Goal: Task Accomplishment & Management: Complete application form

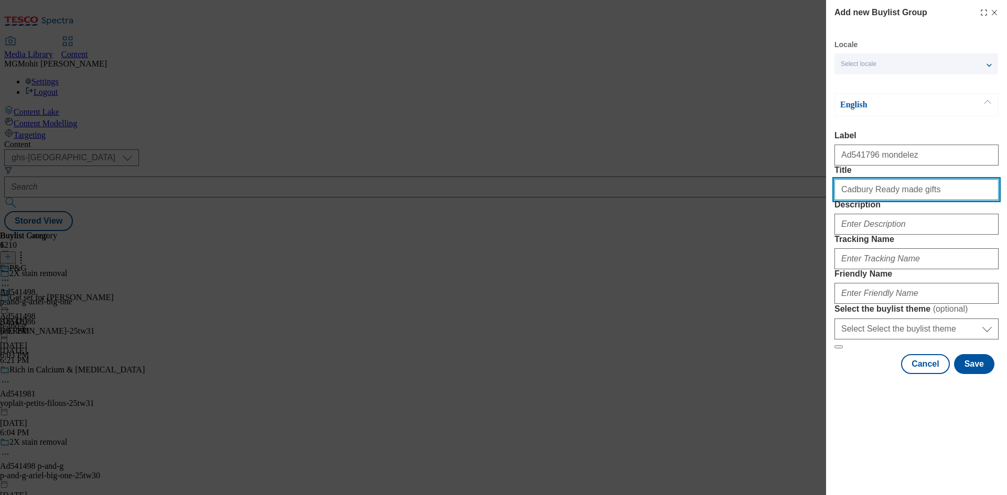
type input "Cadbury Ready made gifts"
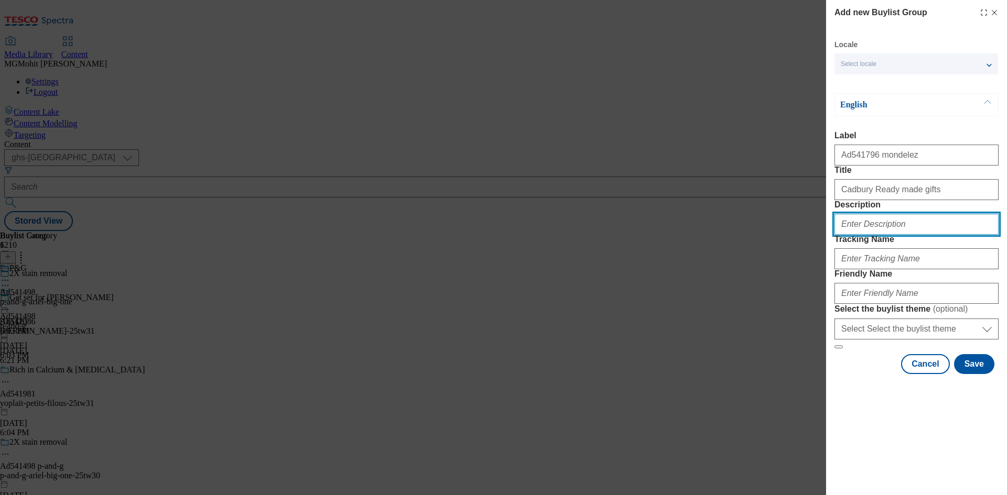
click at [907, 235] on input "Description" at bounding box center [916, 224] width 164 height 21
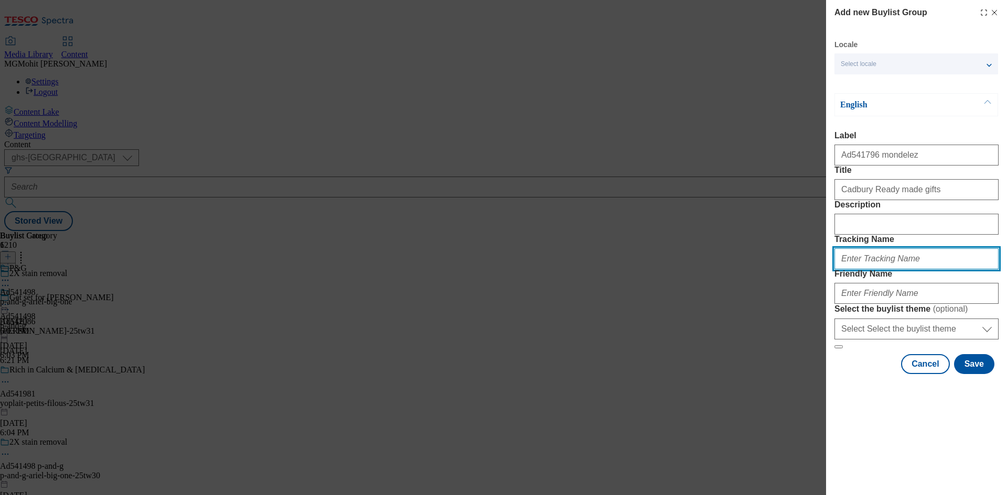
paste input "DH_AD541796"
type input "DH_AD541796"
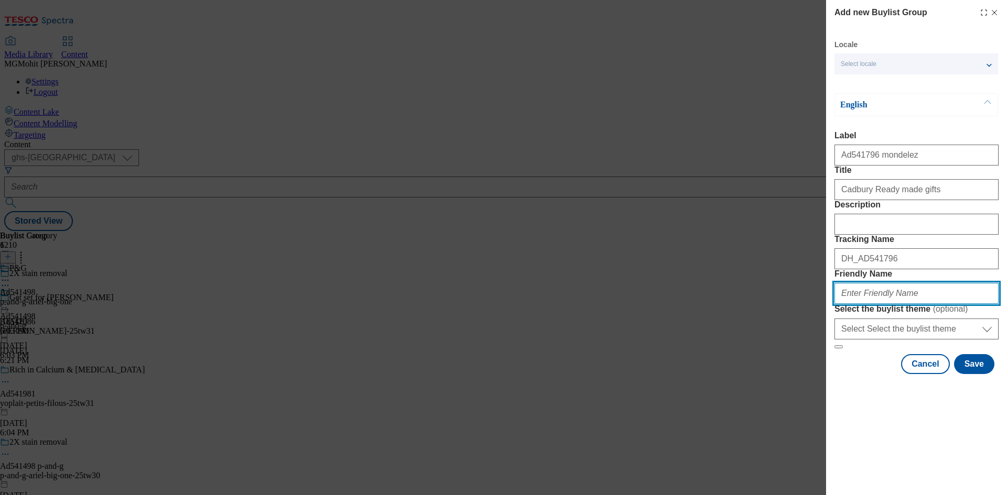
click at [864, 304] on input "Friendly Name" at bounding box center [916, 293] width 164 height 21
paste input "mondelez-cadbury-heroes-25tw29"
type input "mondelez-cadbury-heroes-25tw29"
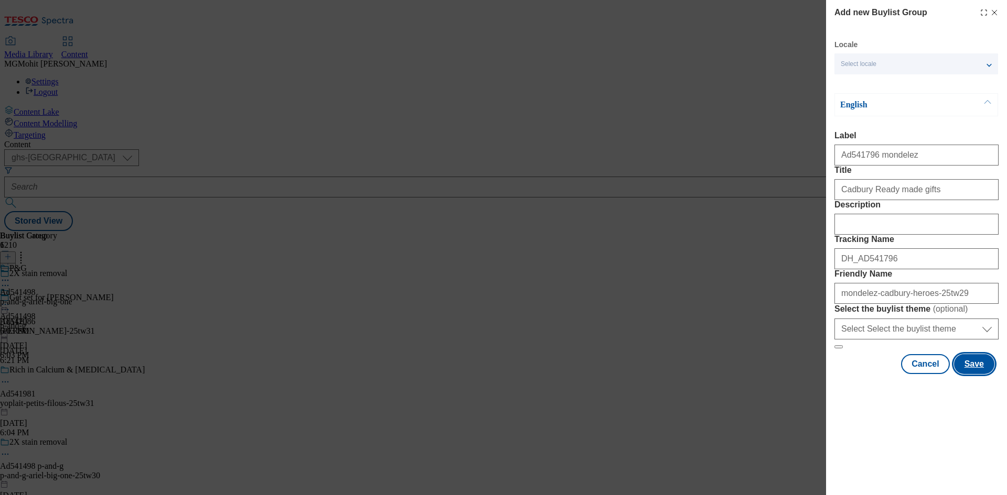
click at [975, 374] on button "Save" at bounding box center [974, 364] width 40 height 20
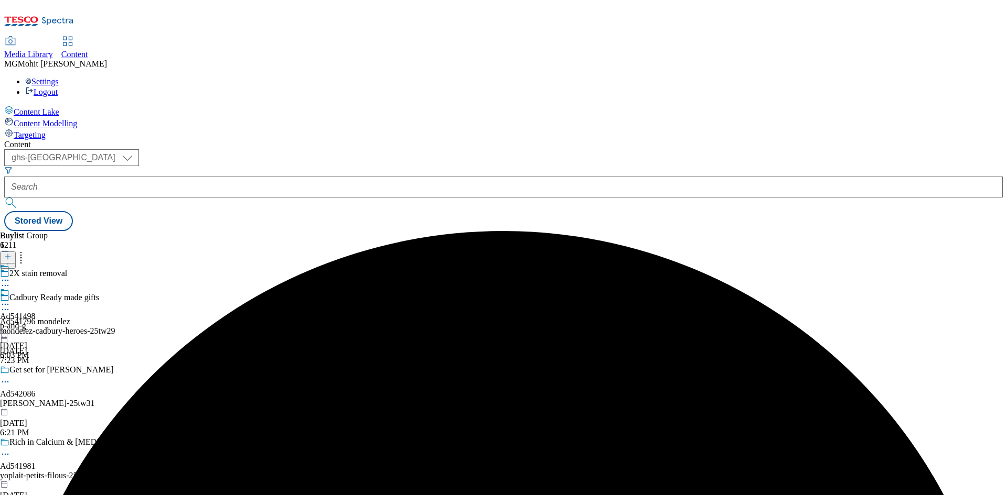
click at [204, 293] on div "Cadbury Ready made gifts Ad541796 mondelez mondelez-cadbury-heroes-25tw29 Sep 1…" at bounding box center [102, 329] width 204 height 72
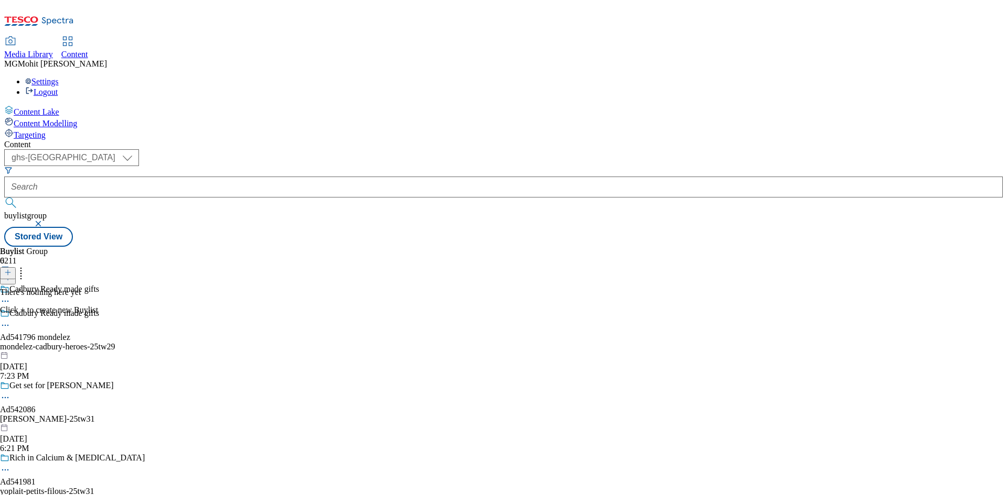
click at [204, 342] on div "mondelez-cadbury-heroes-25tw29" at bounding box center [102, 346] width 204 height 9
click at [12, 269] on icon at bounding box center [7, 272] width 7 height 7
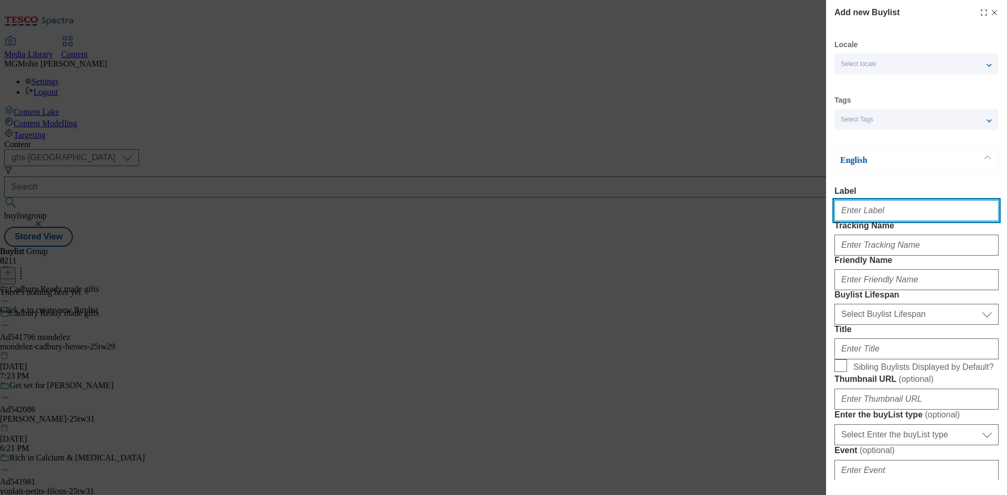
click at [854, 221] on input "Label" at bounding box center [916, 210] width 164 height 21
paste input "Ad541796"
type input "Ad541796"
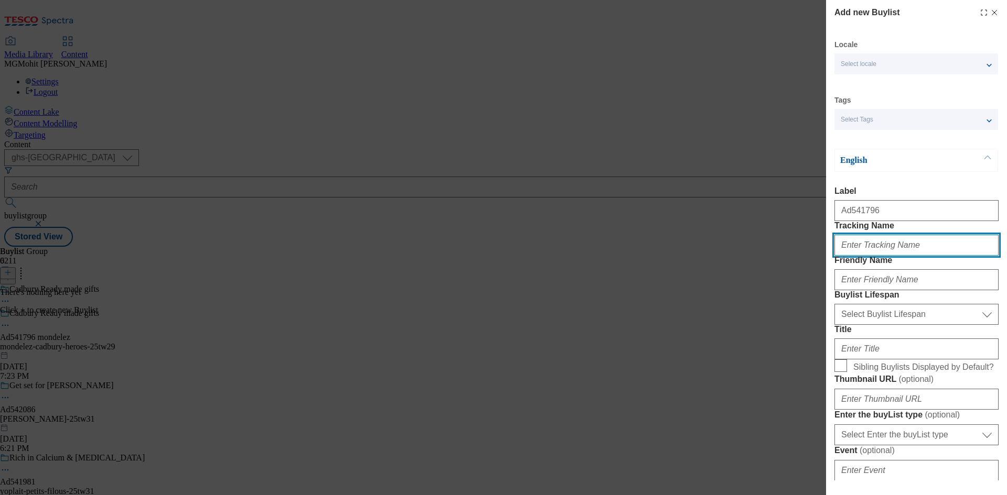
paste input "DH_AD541796"
type input "DH_AD541796"
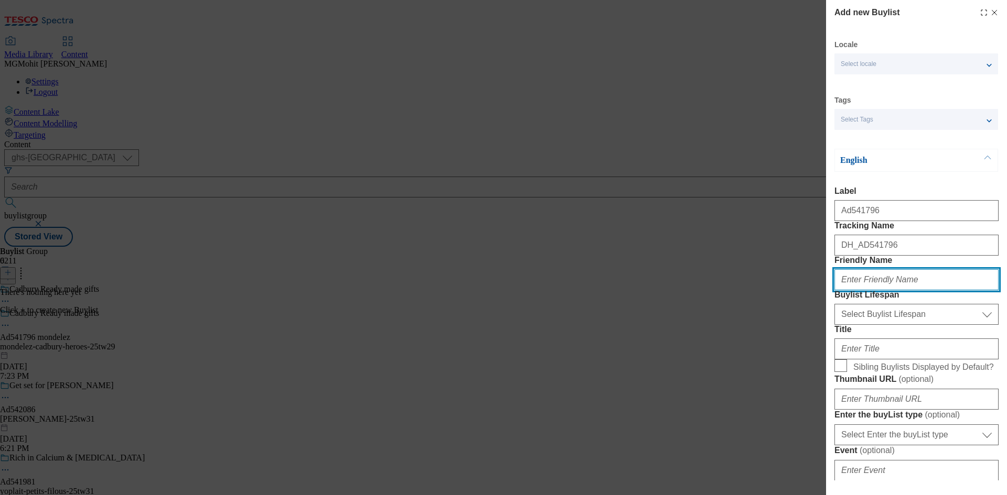
paste input "mondelez"
type input "mondelez"
click at [871, 325] on div "Select Buylist Lifespan evergreen seasonal tactical Select Buylist Lifespan" at bounding box center [916, 312] width 164 height 25
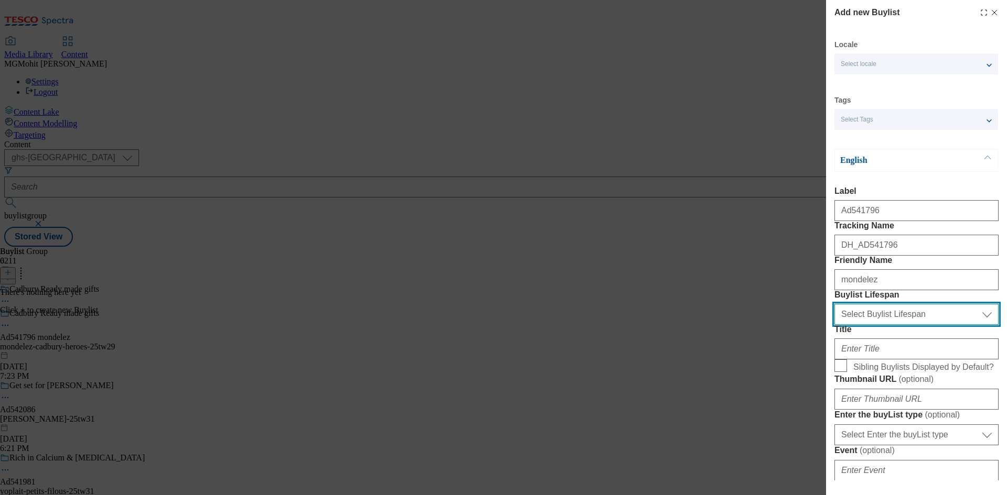
drag, startPoint x: 873, startPoint y: 371, endPoint x: 872, endPoint y: 365, distance: 5.9
click at [873, 325] on select "Select Buylist Lifespan evergreen seasonal tactical" at bounding box center [916, 314] width 164 height 21
select select "tactical"
click at [834, 325] on select "Select Buylist Lifespan evergreen seasonal tactical" at bounding box center [916, 314] width 164 height 21
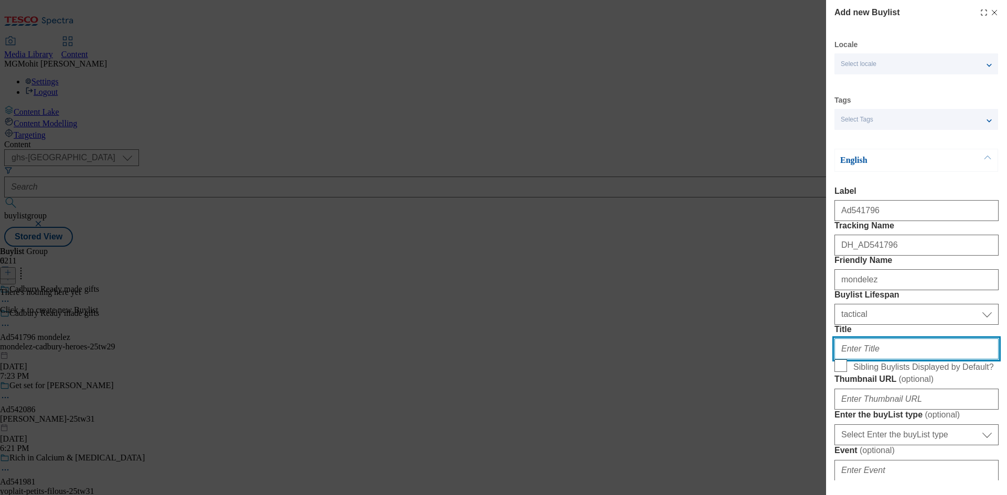
click at [857, 360] on input "Title" at bounding box center [916, 349] width 164 height 21
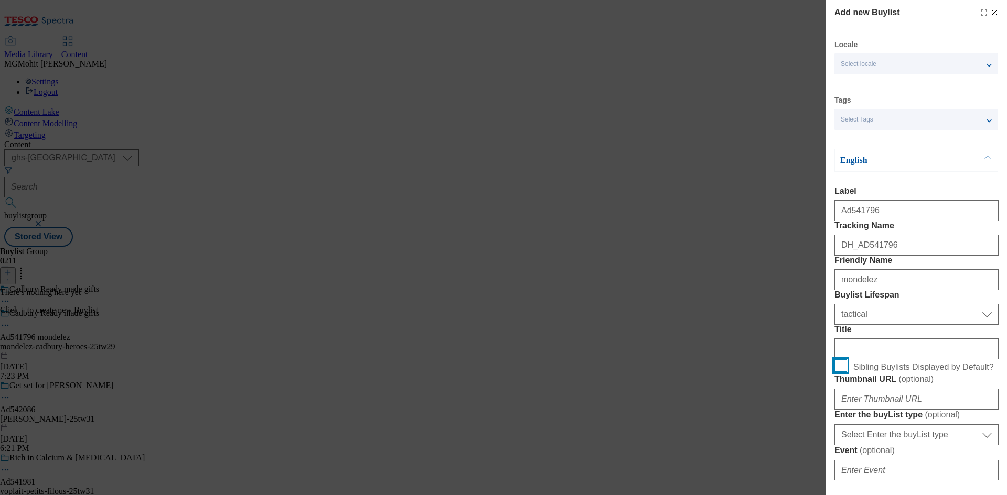
scroll to position [262, 0]
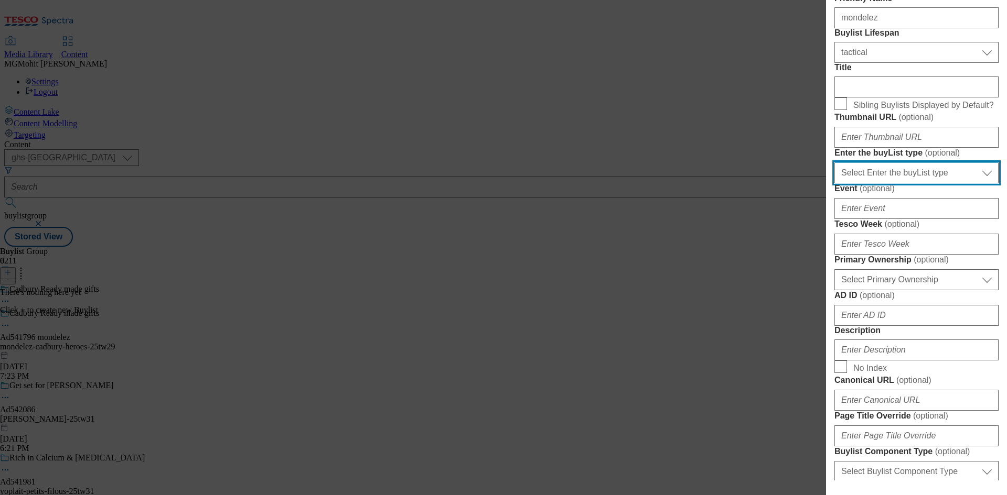
drag, startPoint x: 881, startPoint y: 296, endPoint x: 874, endPoint y: 302, distance: 9.6
click at [881, 183] on select "Select Enter the buyList type event supplier funded long term >4 weeks supplier…" at bounding box center [916, 173] width 164 height 21
select select "supplier funded short term 1-3 weeks"
click at [834, 183] on select "Select Enter the buyList type event supplier funded long term >4 weeks supplier…" at bounding box center [916, 173] width 164 height 21
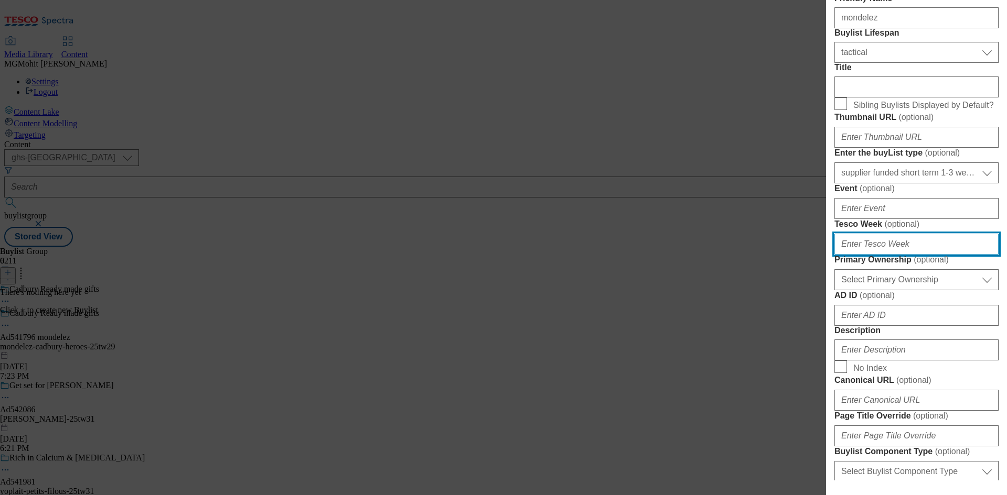
click at [855, 255] on input "Tesco Week ( optional )" at bounding box center [916, 244] width 164 height 21
type input "29"
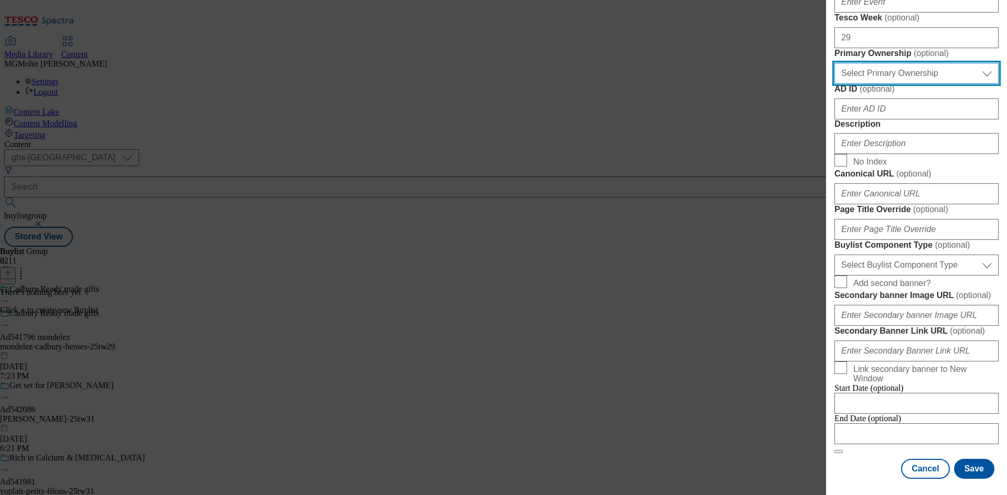
scroll to position [472, 0]
click at [887, 83] on select "Select Primary Ownership tesco dunnhumby" at bounding box center [916, 72] width 164 height 21
select select "dunnhumby"
click at [834, 83] on select "Select Primary Ownership tesco dunnhumby" at bounding box center [916, 72] width 164 height 21
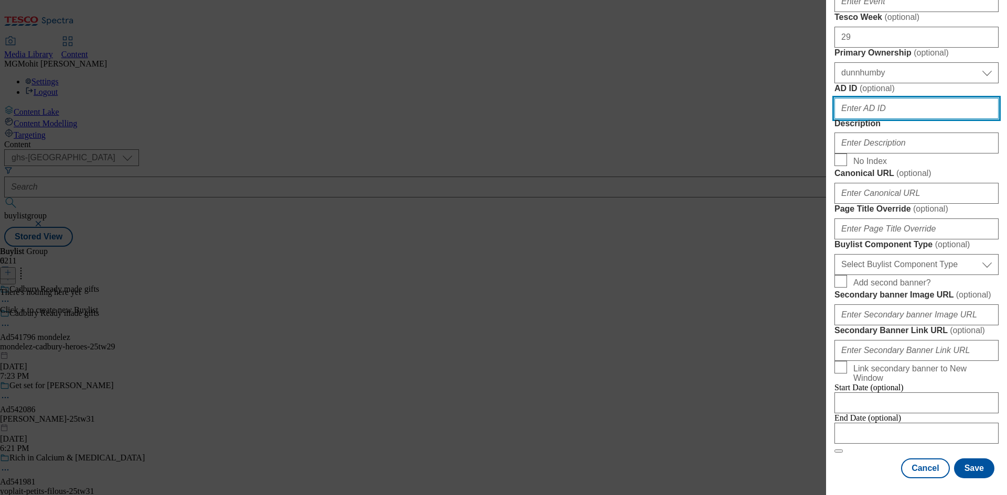
click at [857, 119] on input "AD ID ( optional )" at bounding box center [916, 108] width 164 height 21
paste input "541796"
type input "541796"
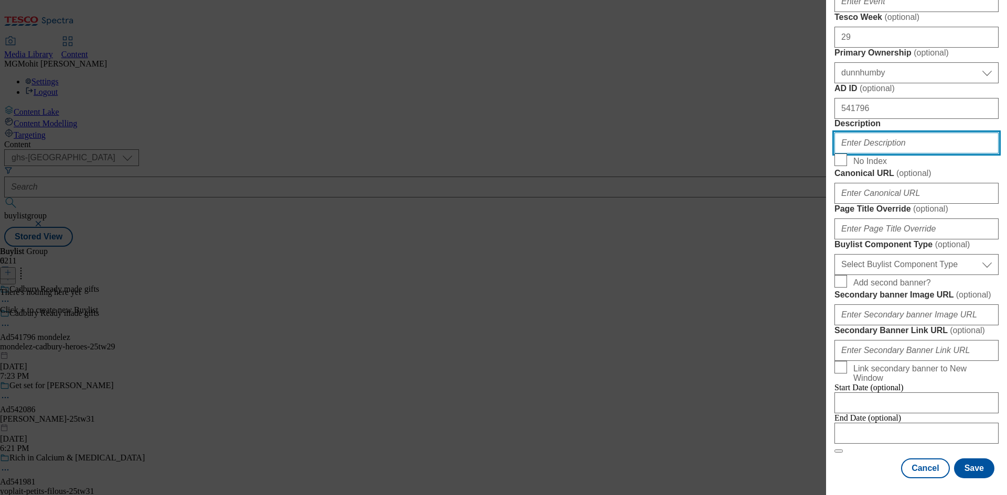
click at [872, 154] on input "Description" at bounding box center [916, 143] width 164 height 21
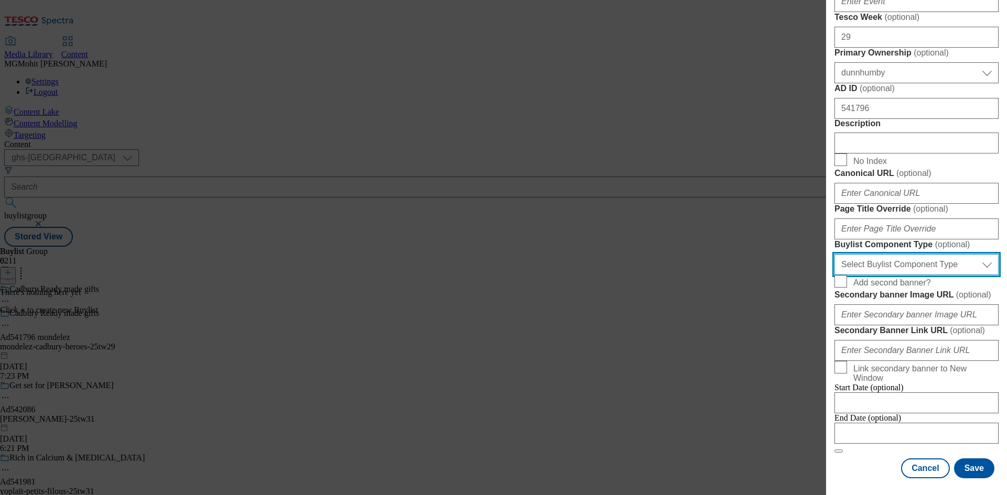
click at [901, 275] on select "Select Buylist Component Type Banner Competition Header Meal" at bounding box center [916, 264] width 164 height 21
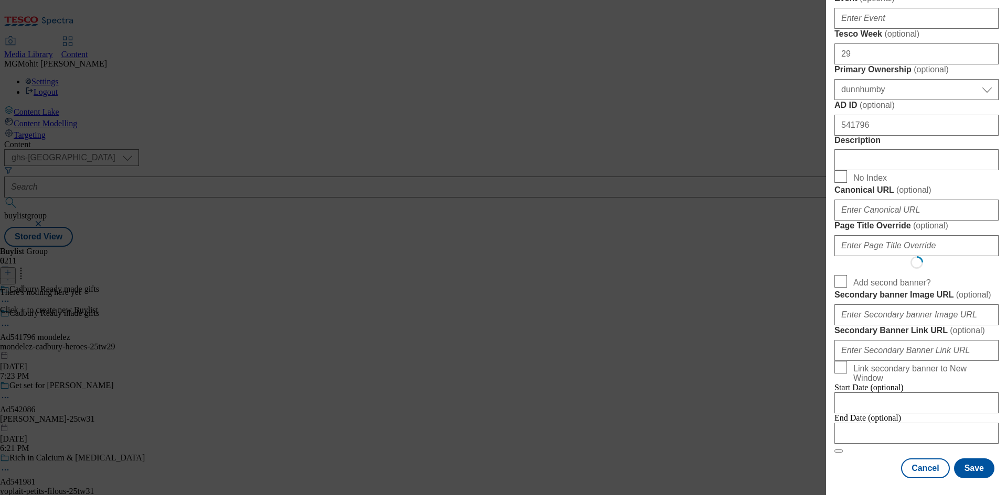
select select "Banner"
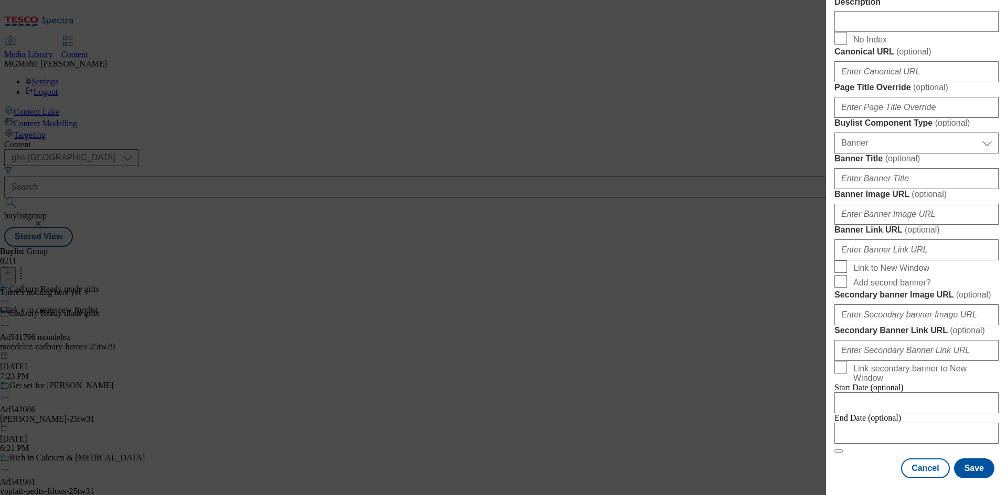
scroll to position [1039, 0]
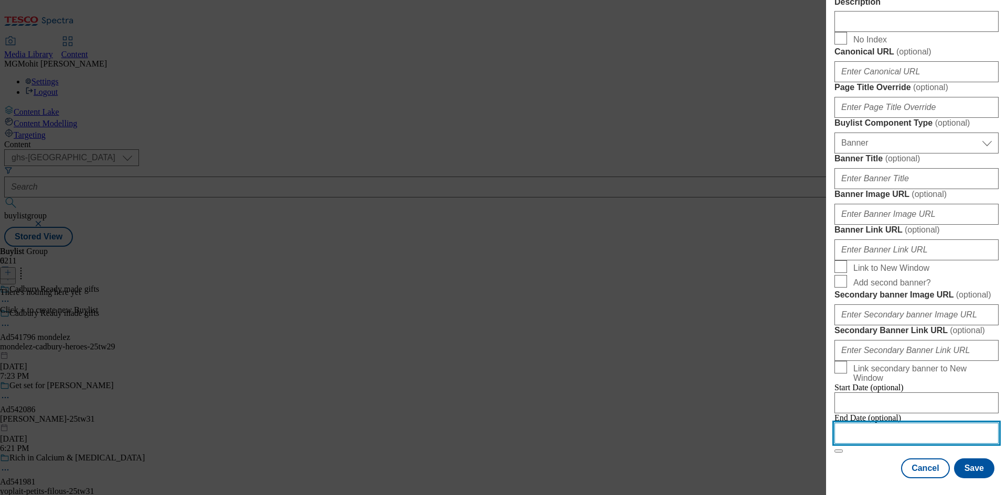
click at [885, 425] on input "Modal" at bounding box center [916, 433] width 164 height 21
select select "2025"
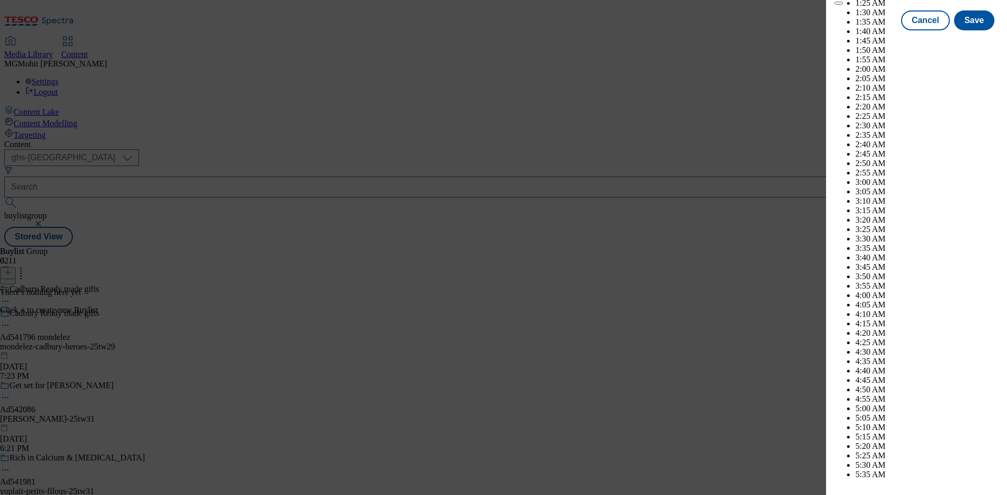
scroll to position [4495, 0]
select select "November"
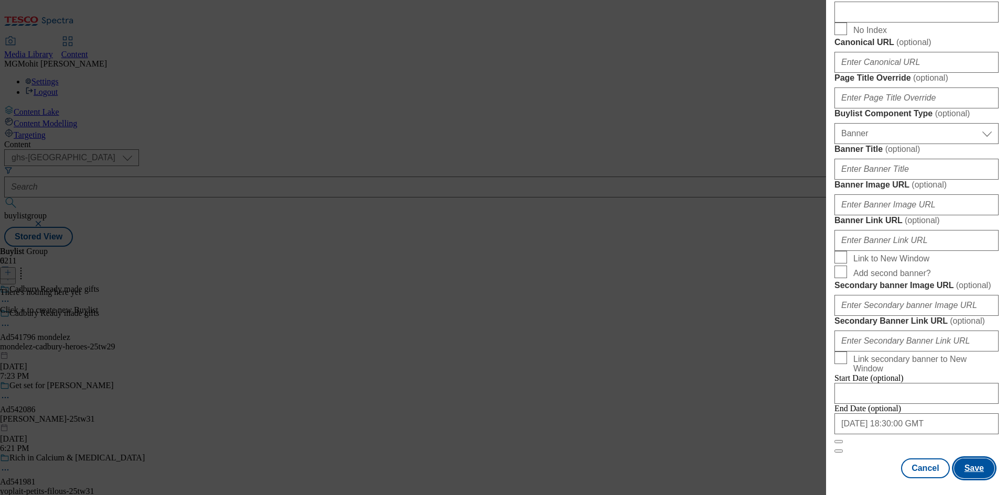
click at [956, 471] on button "Save" at bounding box center [974, 469] width 40 height 20
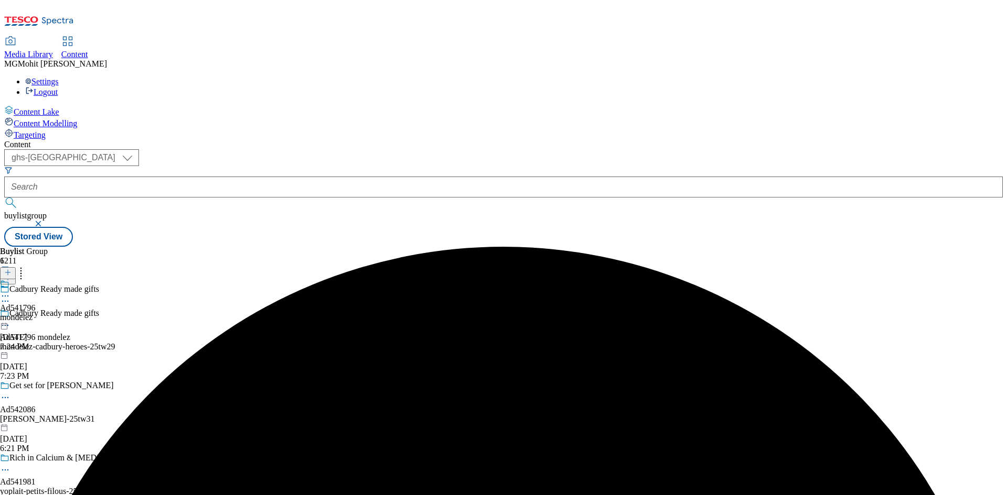
click at [36, 313] on div "mondelez" at bounding box center [18, 317] width 36 height 9
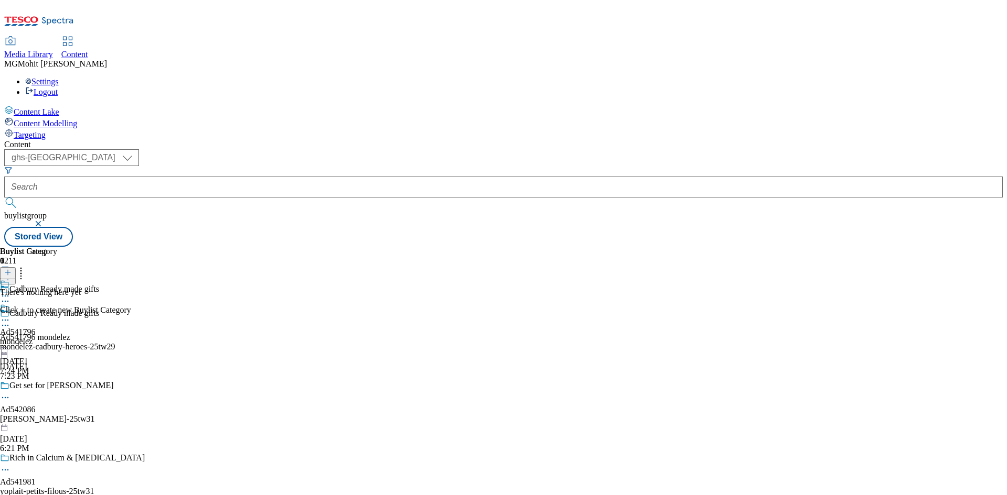
click at [131, 288] on div "There's nothing here yet Click + to create new Buylist Category" at bounding box center [65, 301] width 131 height 27
click at [12, 269] on icon at bounding box center [7, 272] width 7 height 7
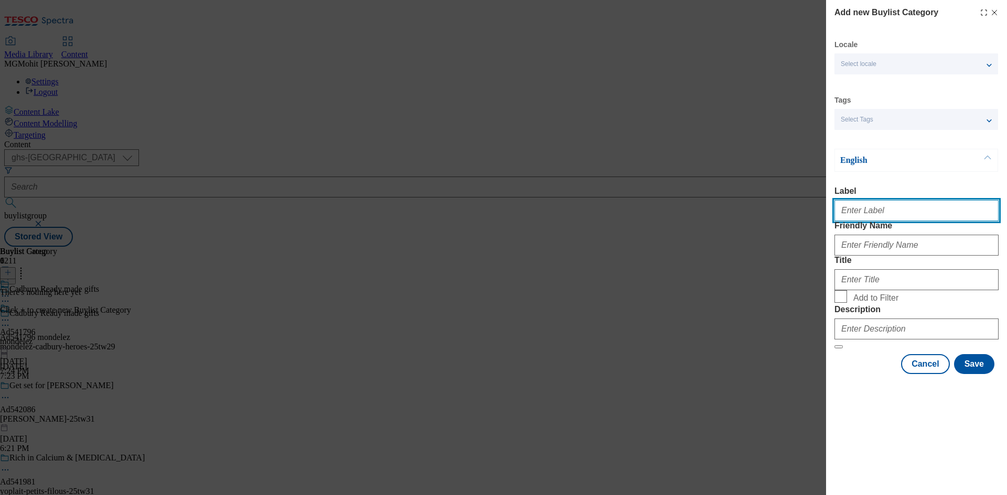
click at [860, 217] on input "Label" at bounding box center [916, 210] width 164 height 21
paste input "Ad541796"
type input "Ad541796"
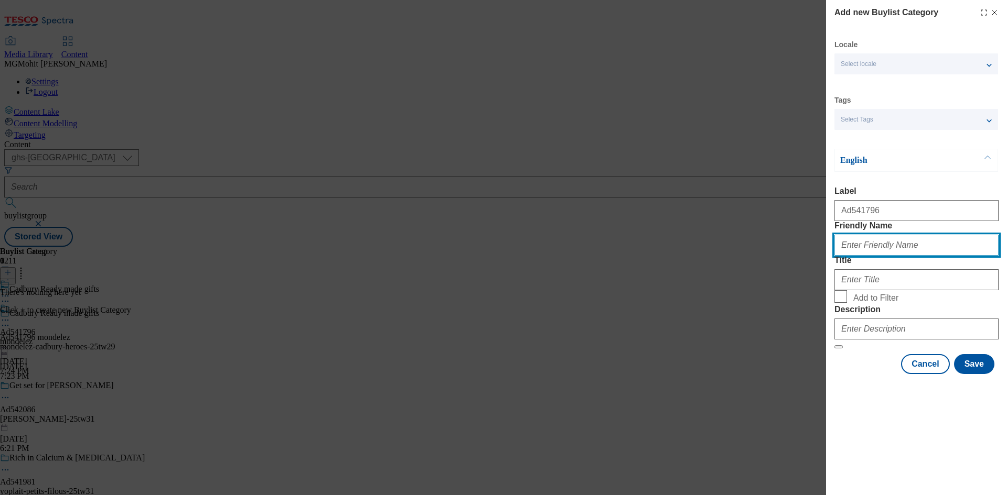
paste input "mondelez-cadbury-heroes"
type input "mondelez-cadbury-heroes"
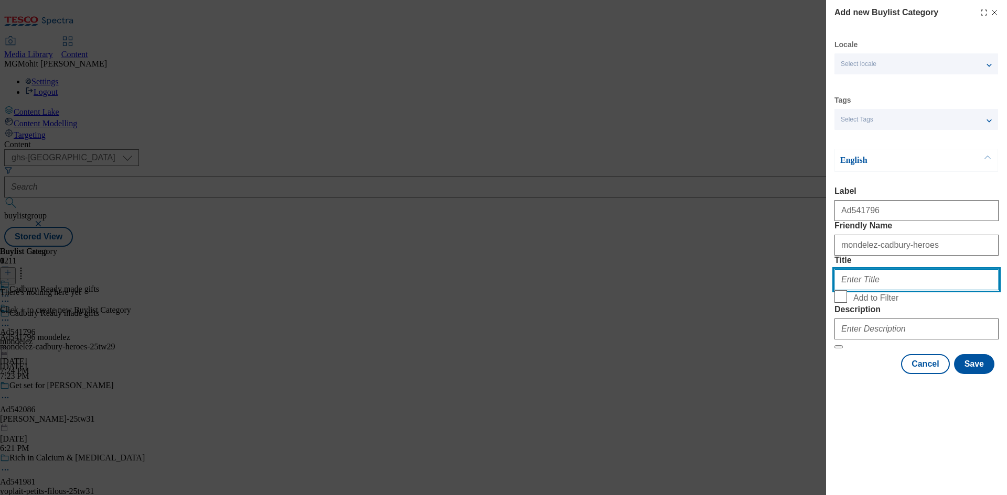
click at [869, 290] on input "Title" at bounding box center [916, 279] width 164 height 21
paste input "Mondelez"
type input "Mondelez"
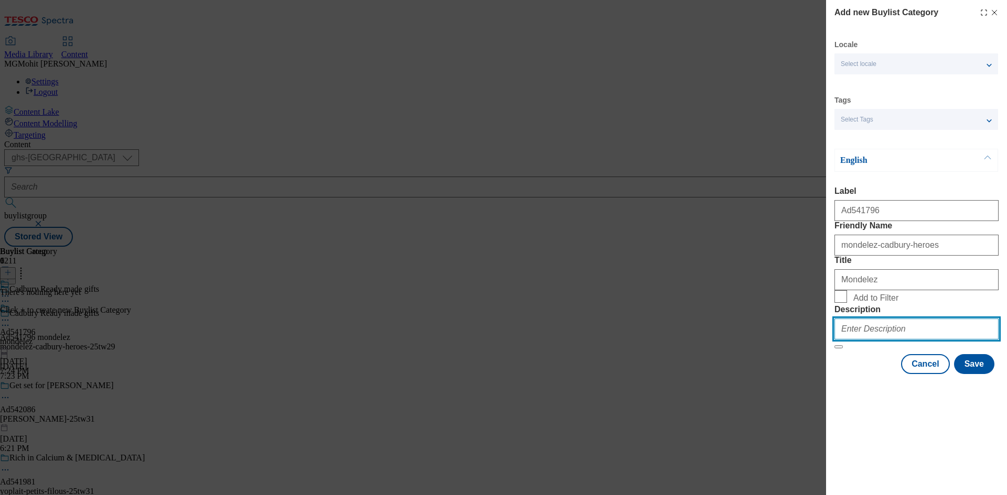
click at [869, 340] on input "Description" at bounding box center [916, 329] width 164 height 21
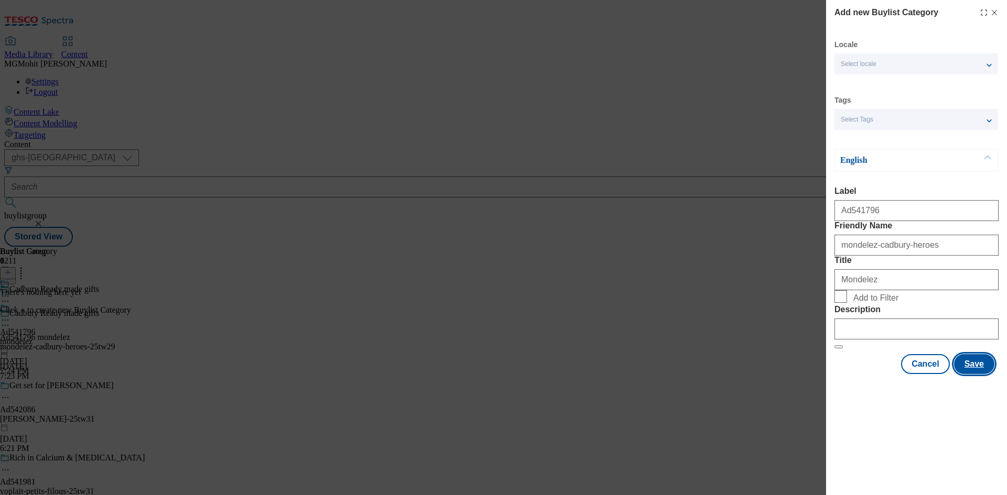
click at [985, 374] on button "Save" at bounding box center [974, 364] width 40 height 20
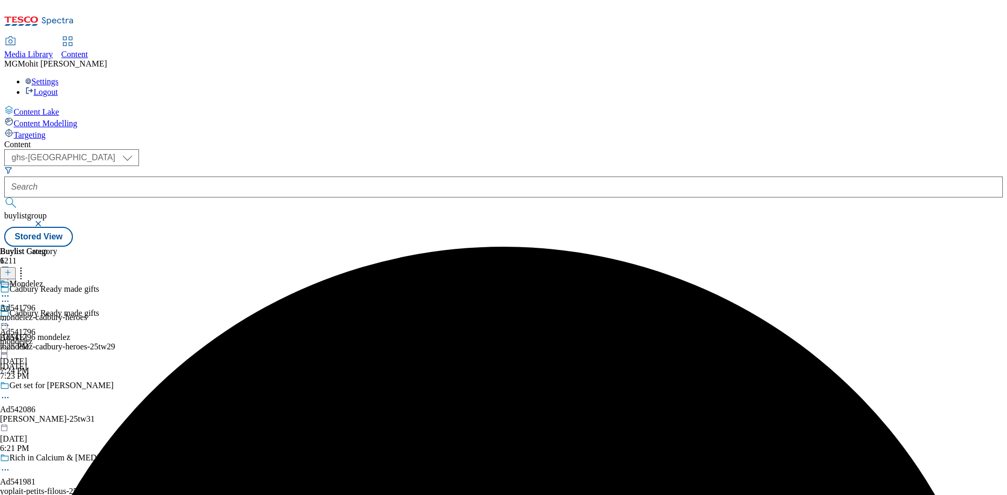
click at [87, 313] on div "mondelez-cadbury-heroes" at bounding box center [43, 317] width 87 height 9
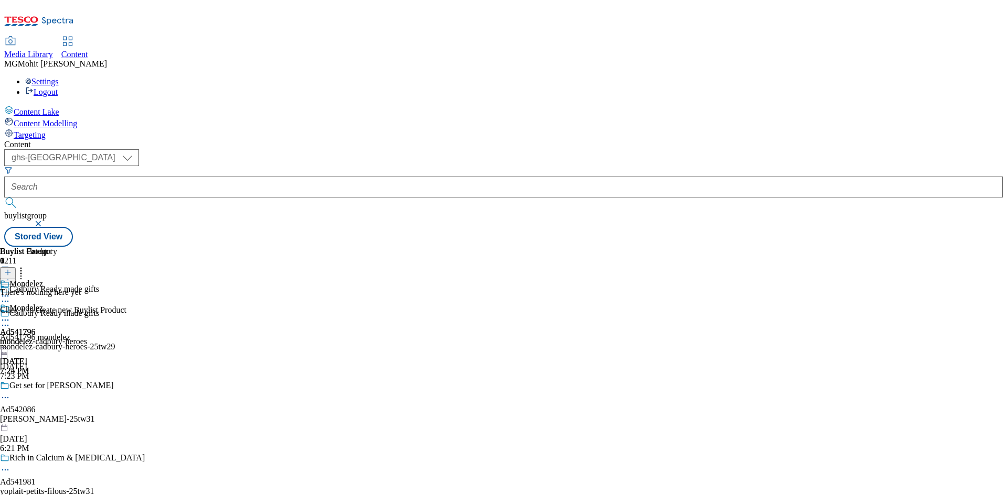
click at [16, 267] on button at bounding box center [8, 273] width 16 height 12
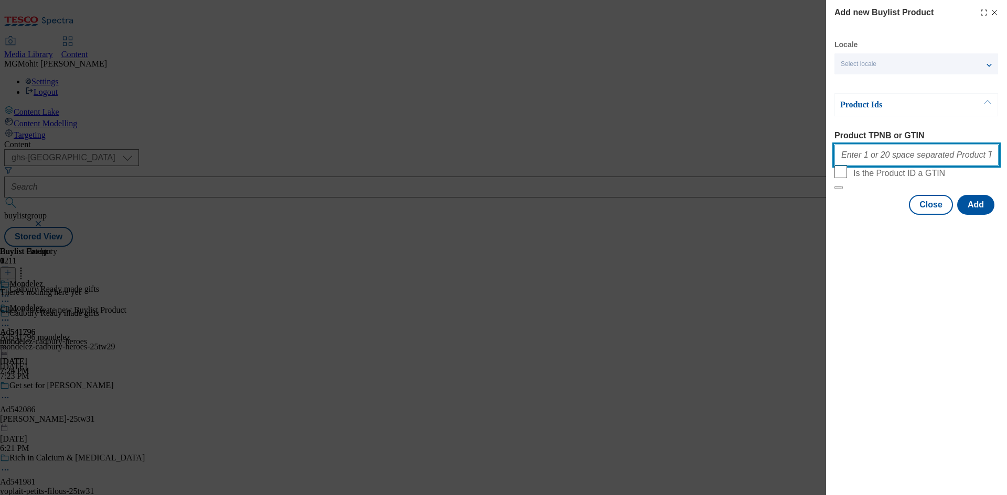
click at [866, 164] on input "Product TPNB or GTIN" at bounding box center [916, 155] width 164 height 21
paste input "92124140 92118211 86731530 86731524 91998212 92192030 96778494 96640046 9163857…"
type input "92124140 92118211 86731530 86731524 91998212 92192030 96778494 96640046 9163857…"
click at [977, 215] on button "Add" at bounding box center [975, 205] width 37 height 20
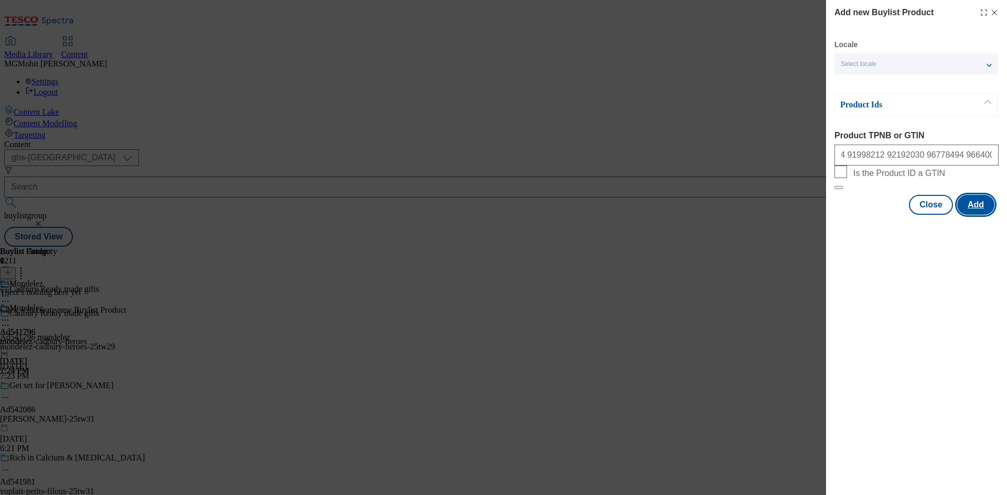
scroll to position [0, 0]
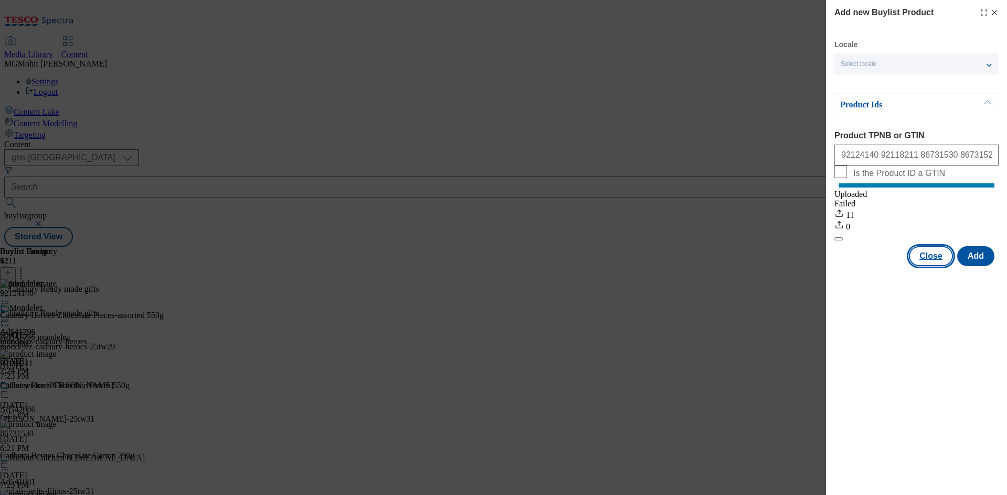
click at [929, 266] on button "Close" at bounding box center [931, 256] width 44 height 20
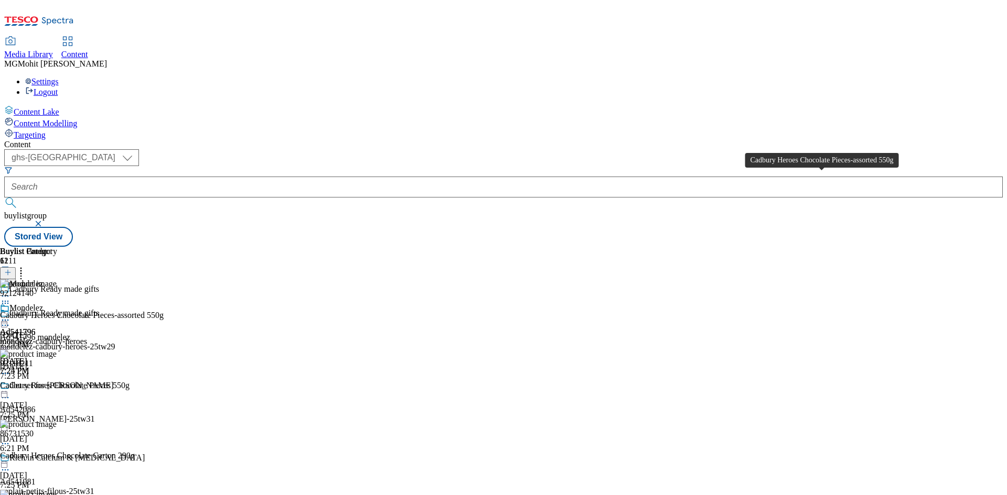
click at [164, 311] on div "Cadbury Heroes Chocolate Pieces-assorted 550g" at bounding box center [82, 315] width 164 height 9
click at [10, 315] on icon at bounding box center [5, 320] width 10 height 10
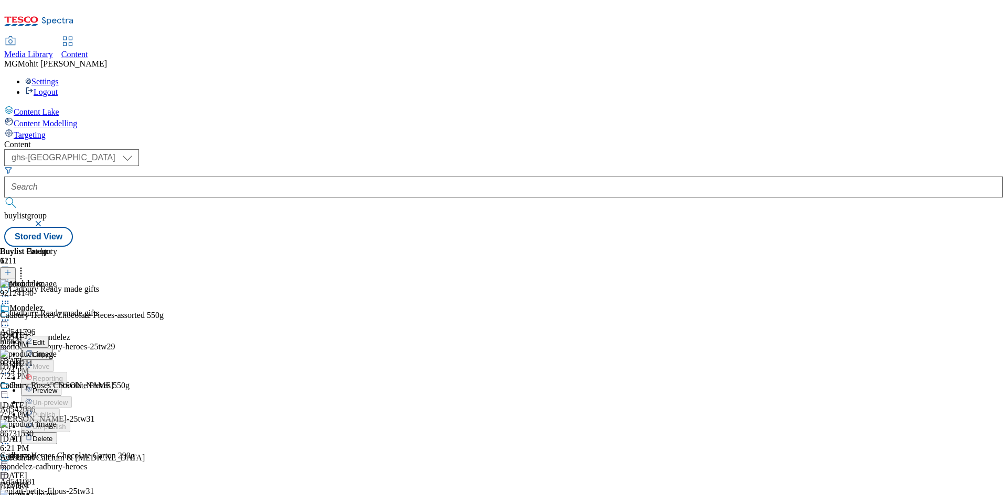
click at [49, 336] on button "Edit" at bounding box center [35, 342] width 28 height 12
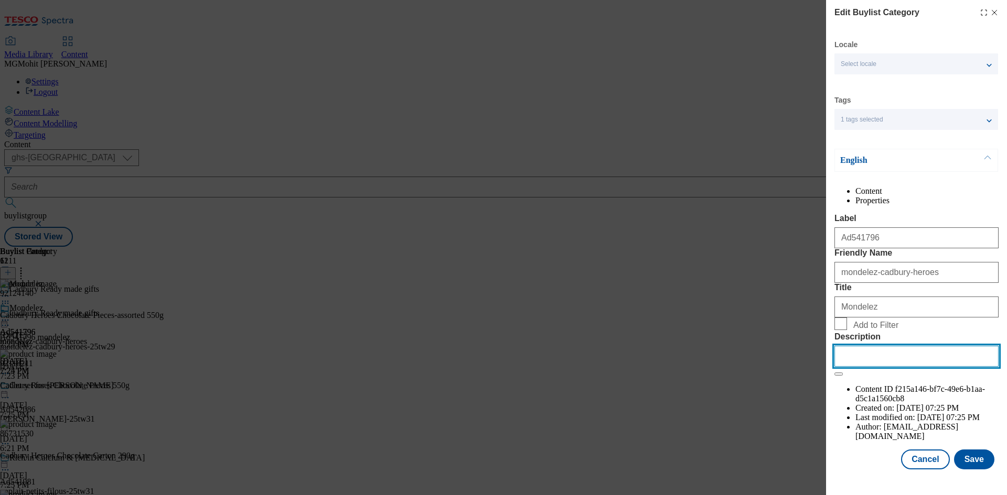
click at [872, 367] on input "Description" at bounding box center [916, 356] width 164 height 21
paste input "Cadbury Heroes Chocolate Pieces-assorted 550g"
type input "Cadbury Heroes Chocolate Pieces-assorted 550g"
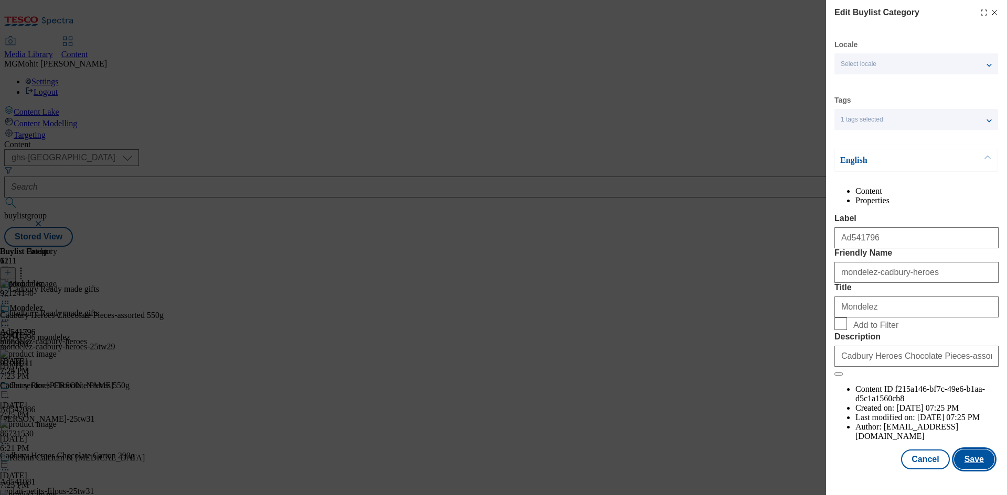
click at [964, 470] on button "Save" at bounding box center [974, 460] width 40 height 20
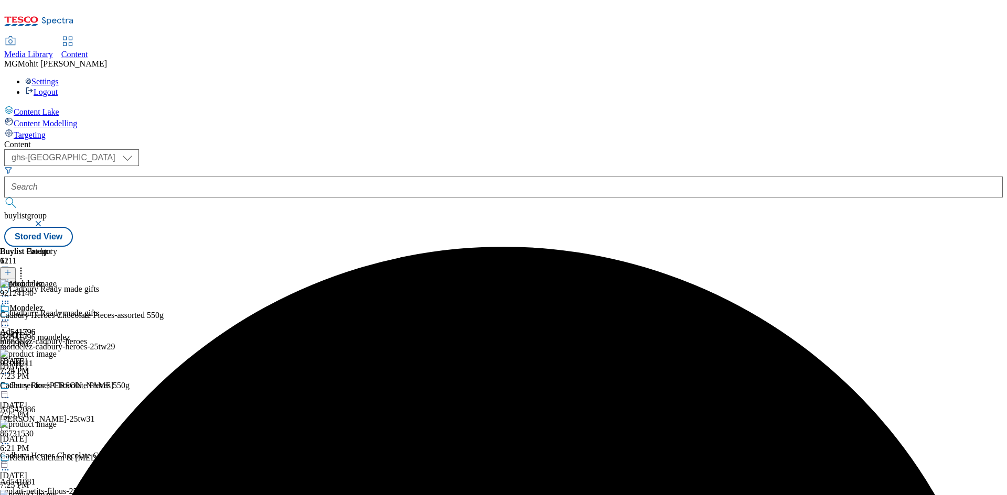
click at [10, 315] on icon at bounding box center [5, 320] width 10 height 10
click at [45, 339] on span "Edit" at bounding box center [39, 343] width 12 height 8
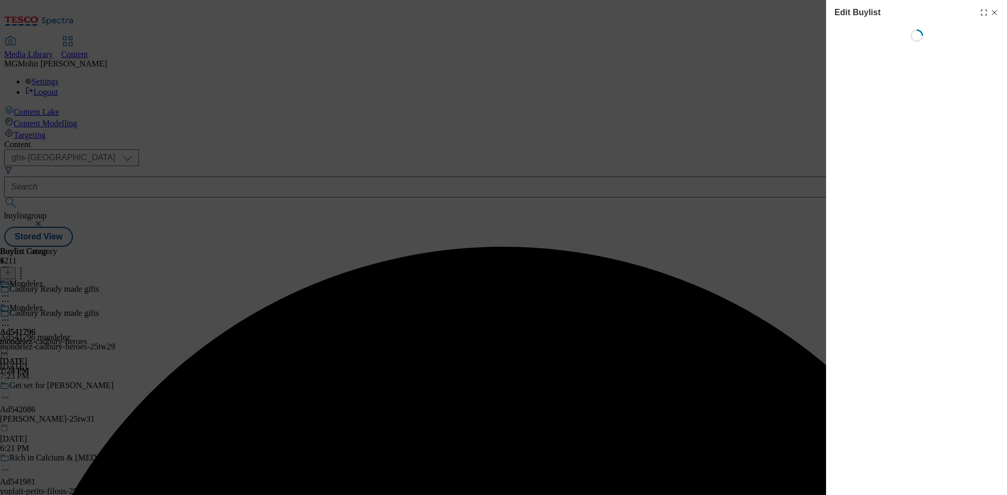
select select "tactical"
select select "supplier funded short term 1-3 weeks"
select select "dunnhumby"
select select "Banner"
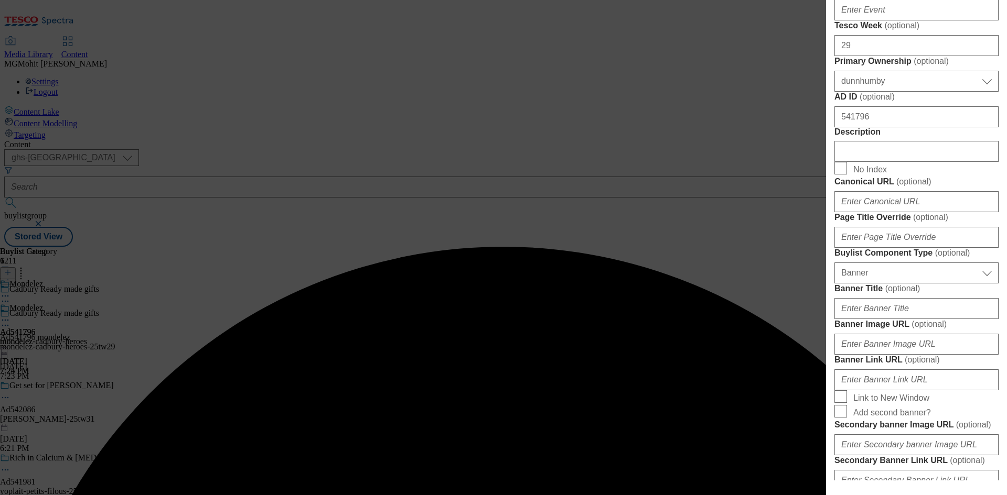
scroll to position [577, 0]
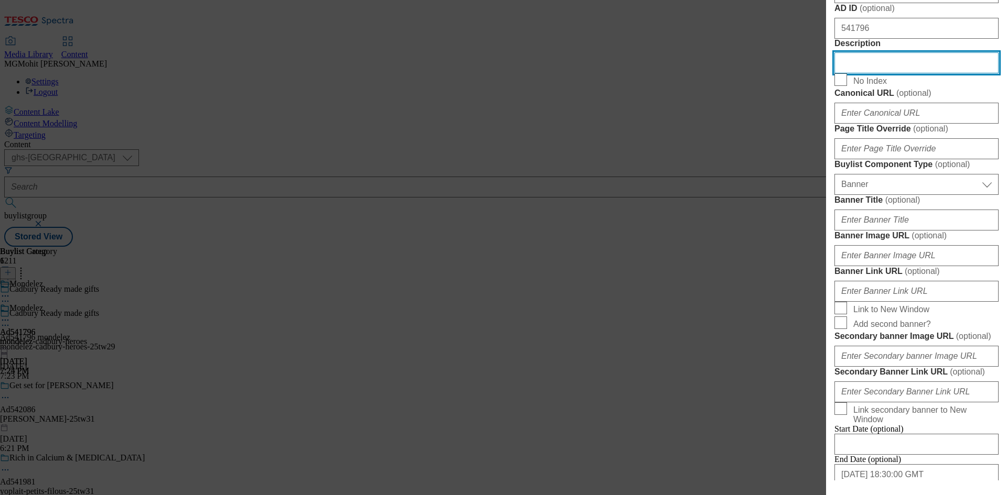
click at [870, 73] on input "Description" at bounding box center [916, 62] width 164 height 21
paste input "Cadbury Heroes Chocolate Pieces-assorted 550g"
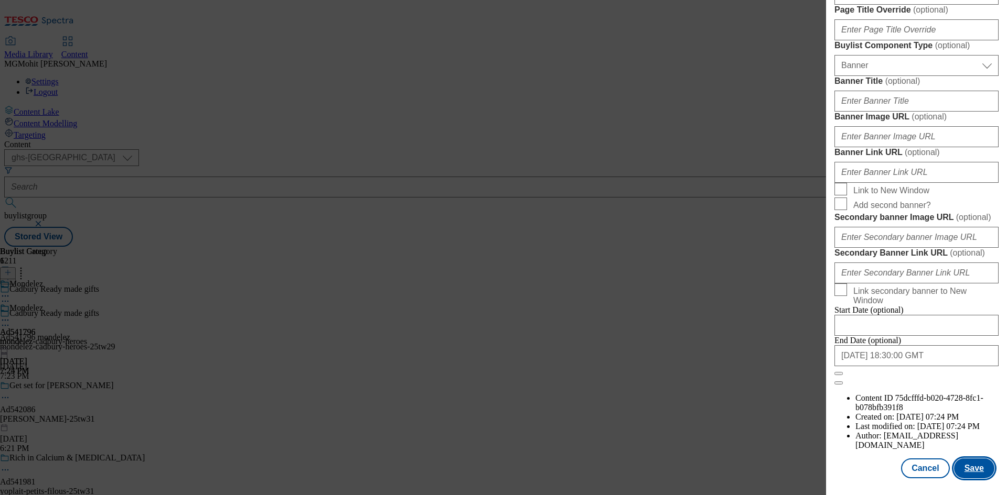
scroll to position [1085, 0]
type input "Cadbury Heroes Chocolate Pieces-assorted 550g"
click at [970, 472] on button "Save" at bounding box center [974, 469] width 40 height 20
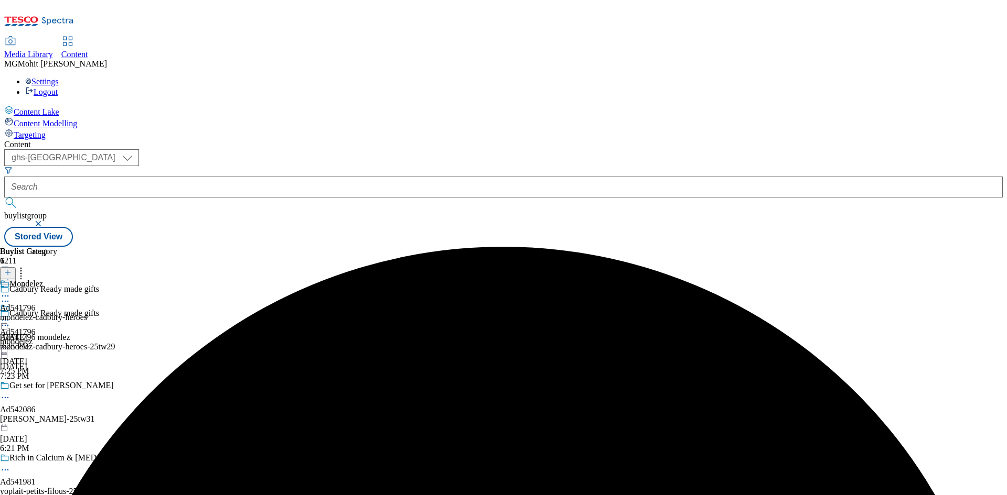
click at [10, 320] on icon at bounding box center [5, 325] width 10 height 10
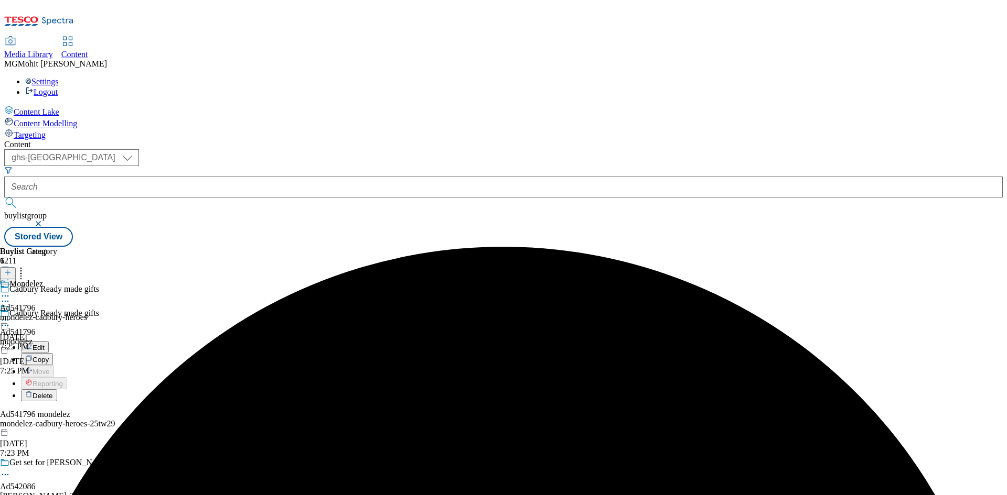
click at [45, 344] on span "Edit" at bounding box center [39, 348] width 12 height 8
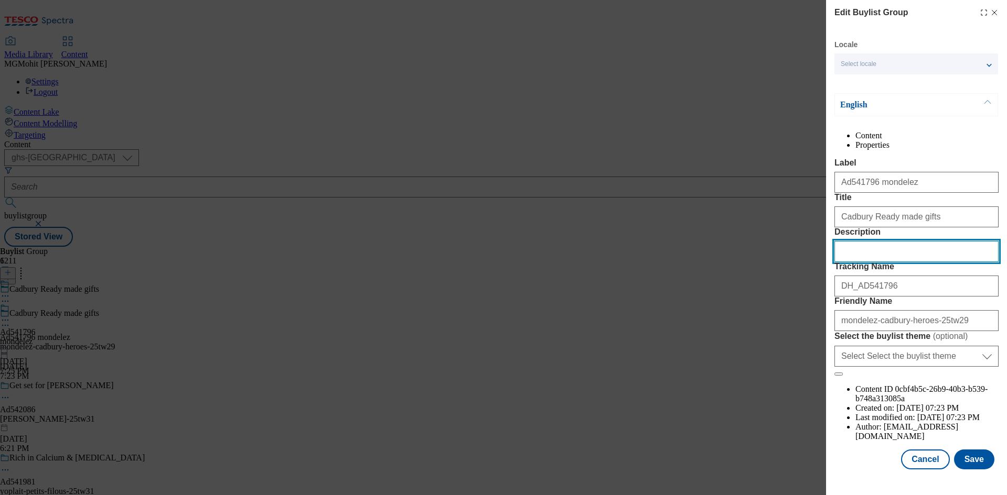
click at [872, 262] on input "Description" at bounding box center [916, 251] width 164 height 21
paste input "Cadbury Heroes Chocolate Pieces-assorted 550g"
type input "Cadbury Heroes Chocolate Pieces-assorted 550g"
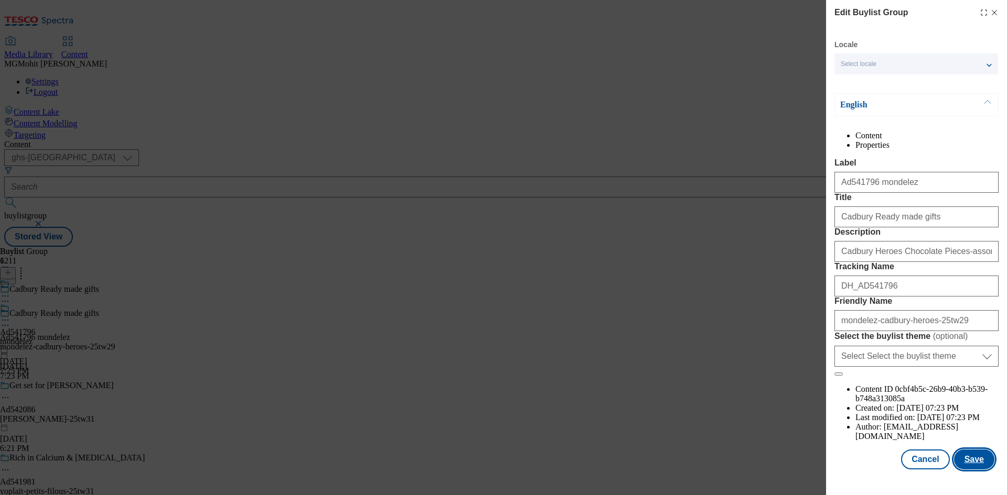
click at [977, 470] on button "Save" at bounding box center [974, 460] width 40 height 20
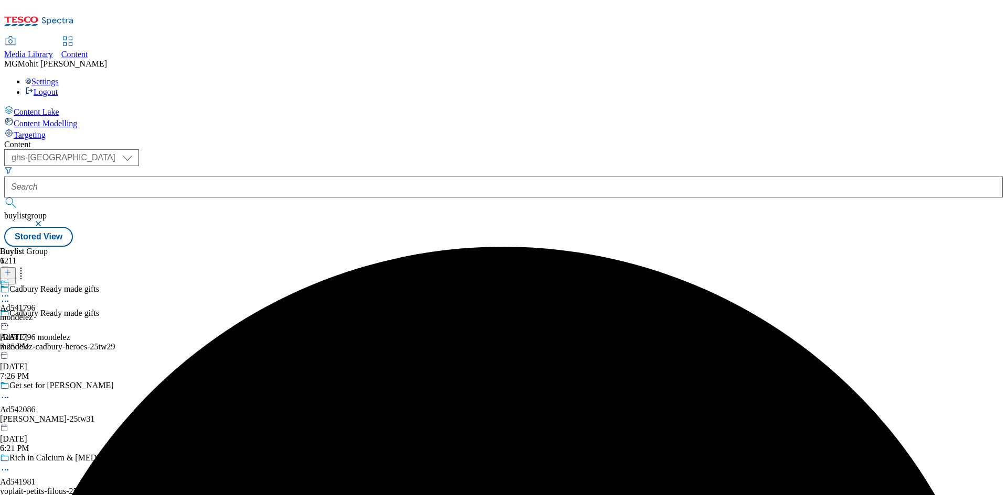
click at [10, 291] on icon at bounding box center [5, 296] width 10 height 10
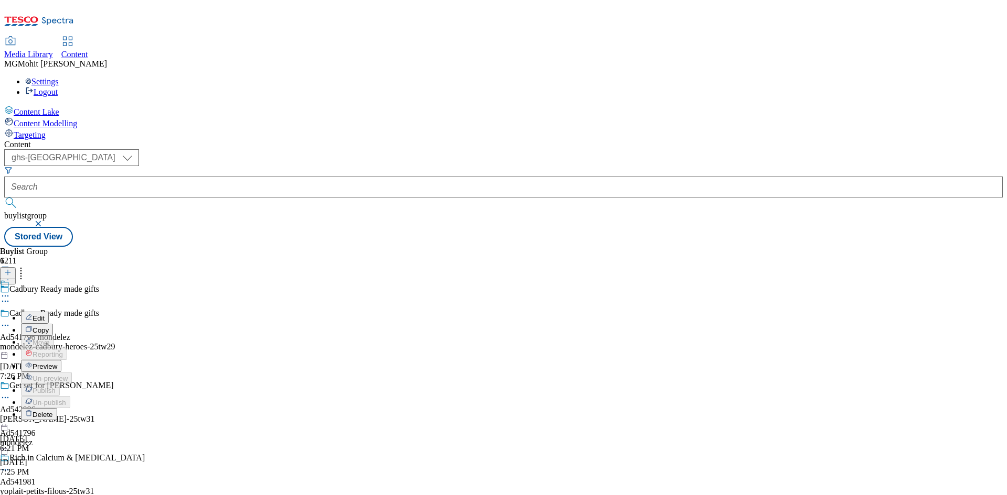
click at [57, 363] on span "Preview" at bounding box center [45, 367] width 25 height 8
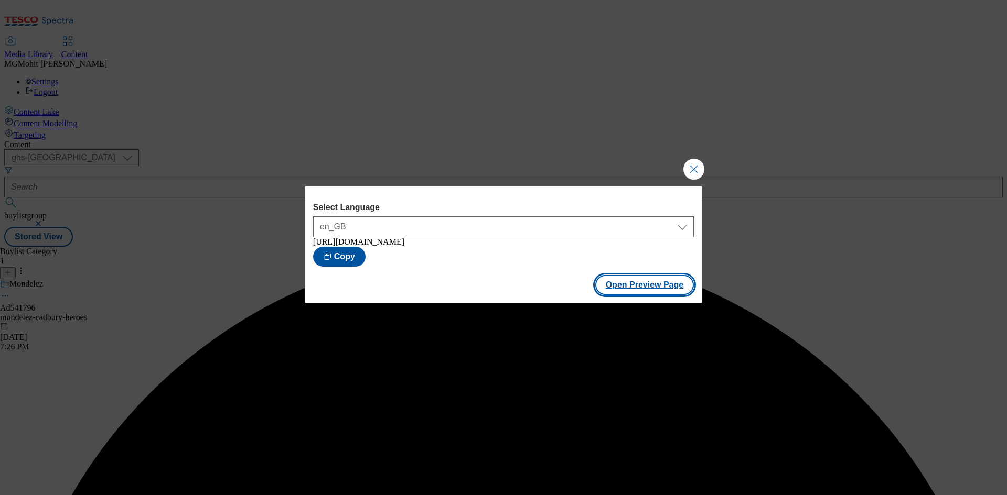
click at [641, 293] on button "Open Preview Page" at bounding box center [644, 285] width 99 height 20
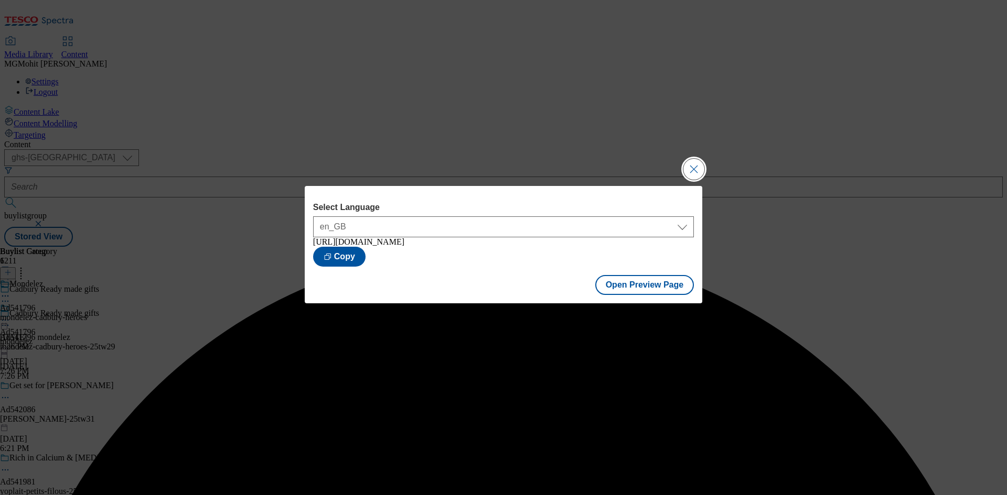
click at [694, 165] on button "Close Modal" at bounding box center [693, 169] width 21 height 21
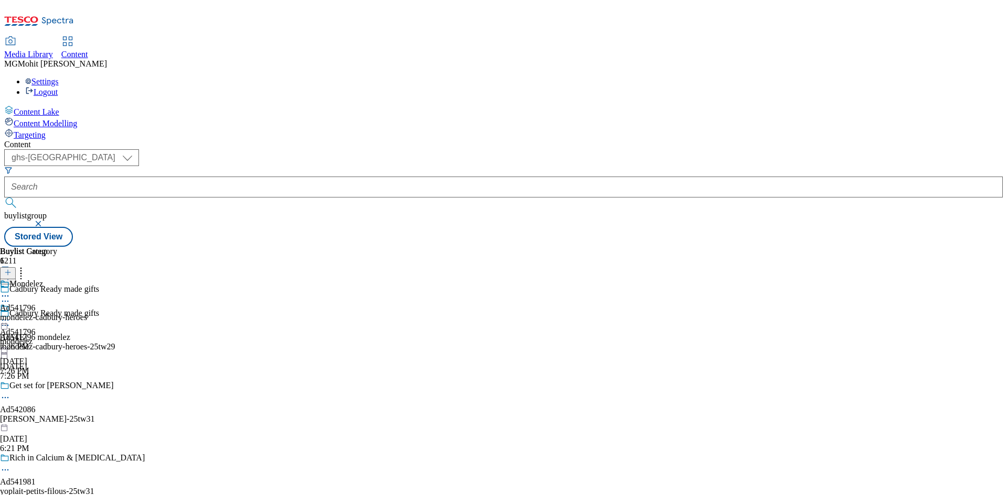
click at [10, 315] on icon at bounding box center [5, 320] width 10 height 10
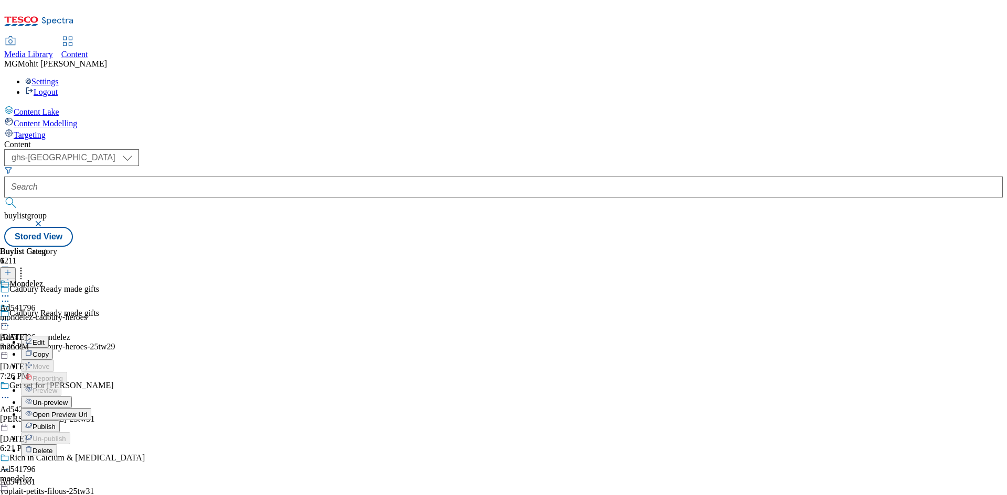
click at [56, 423] on span "Publish" at bounding box center [44, 427] width 23 height 8
